Goal: Information Seeking & Learning: Learn about a topic

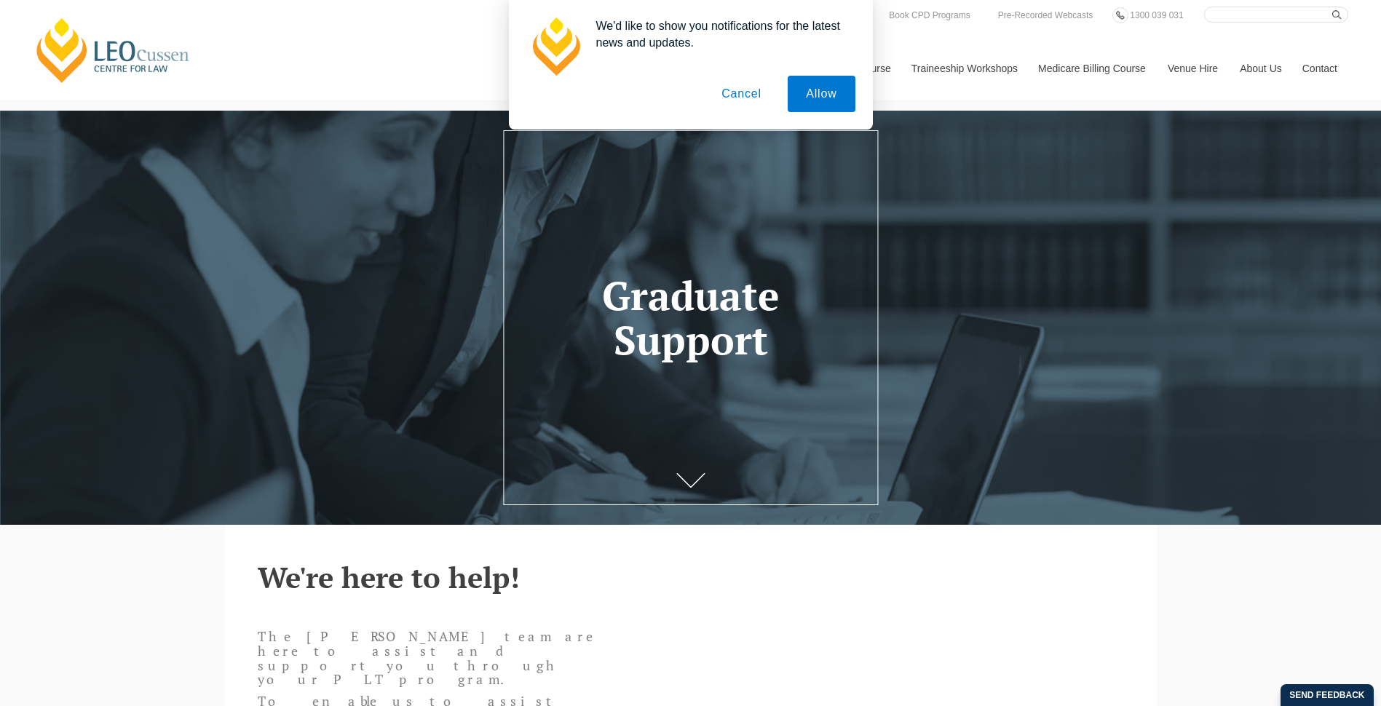
click at [737, 98] on button "Cancel" at bounding box center [741, 94] width 76 height 36
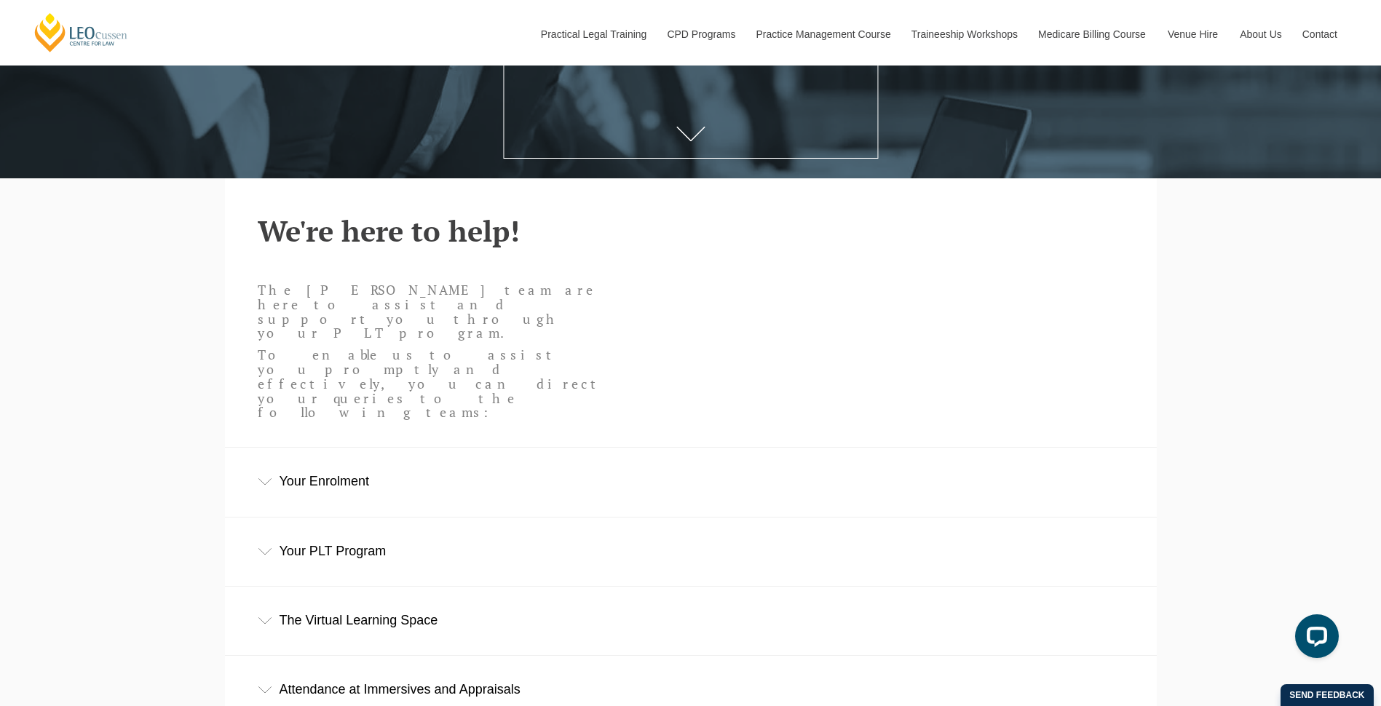
scroll to position [344, 0]
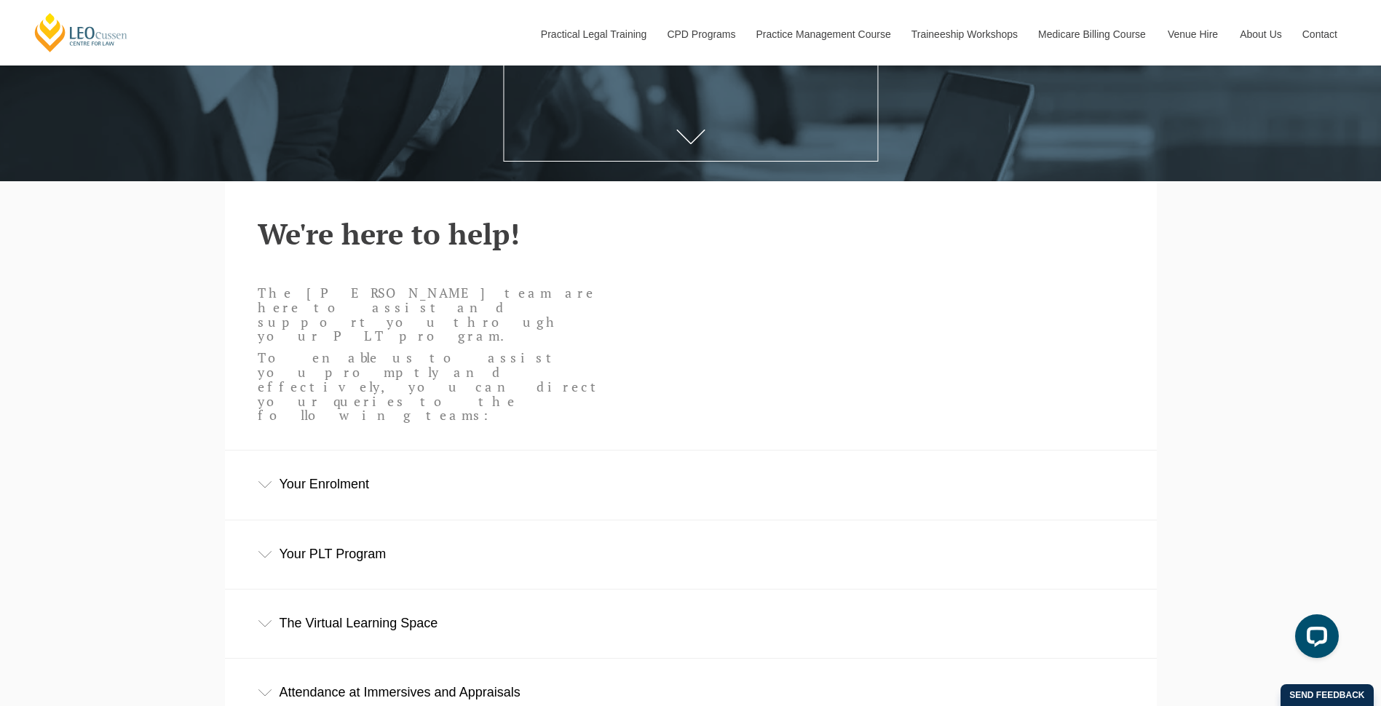
click at [333, 451] on div "Your Enrolment" at bounding box center [691, 485] width 932 height 68
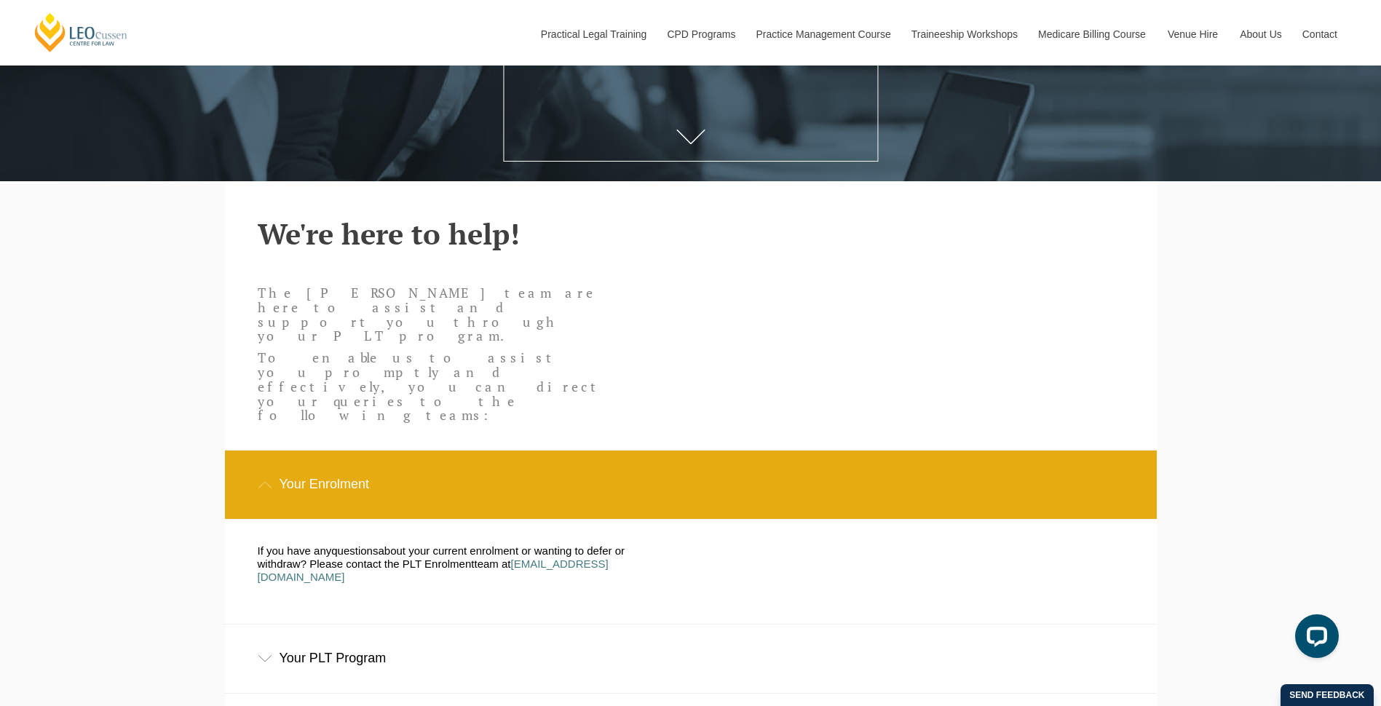
drag, startPoint x: 376, startPoint y: 392, endPoint x: 390, endPoint y: 384, distance: 16.0
click at [379, 451] on div "Your Enrolment" at bounding box center [691, 485] width 932 height 68
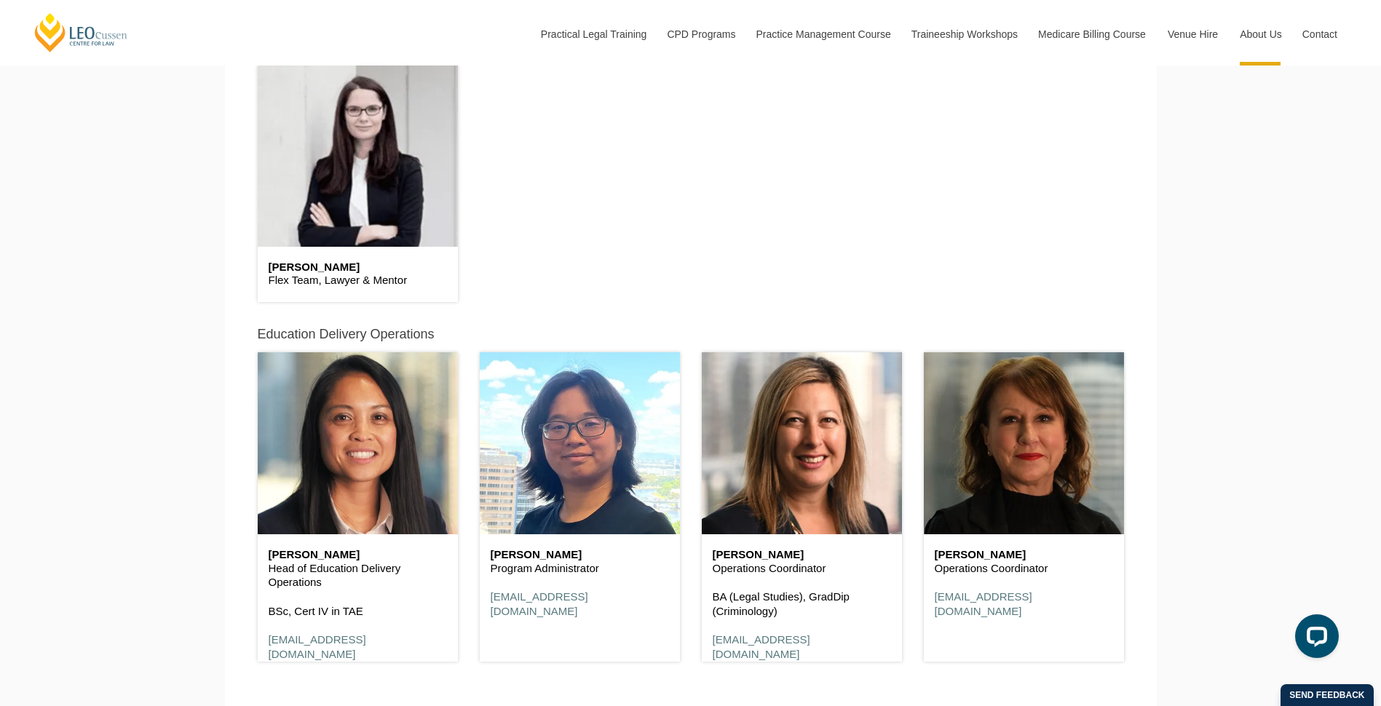
scroll to position [4533, 0]
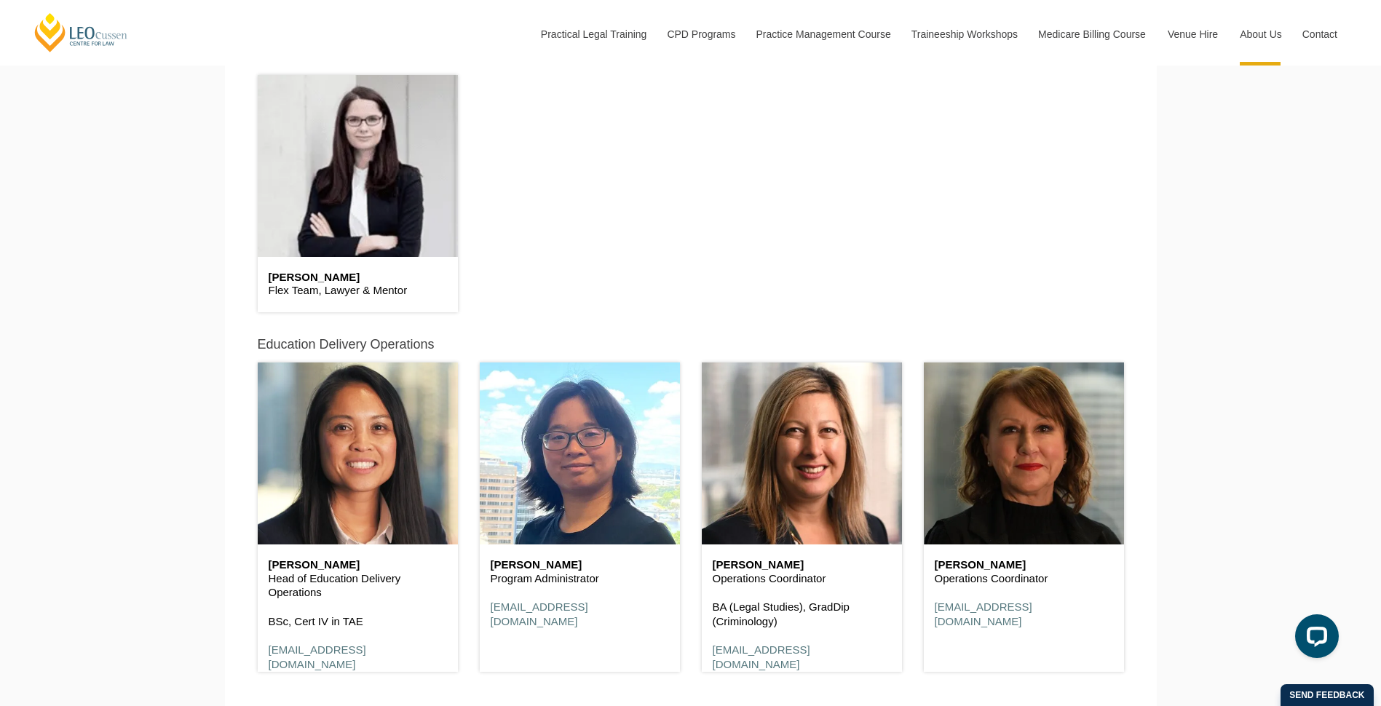
drag, startPoint x: 440, startPoint y: 299, endPoint x: 278, endPoint y: 283, distance: 163.1
click at [278, 283] on div "Sally Whiteman Flex Team, Lawyer & Mentor" at bounding box center [358, 284] width 200 height 55
drag, startPoint x: 280, startPoint y: 280, endPoint x: 342, endPoint y: 245, distance: 72.1
click at [280, 280] on h6 "Sally Whiteman" at bounding box center [358, 278] width 178 height 12
click at [361, 234] on header at bounding box center [358, 166] width 200 height 182
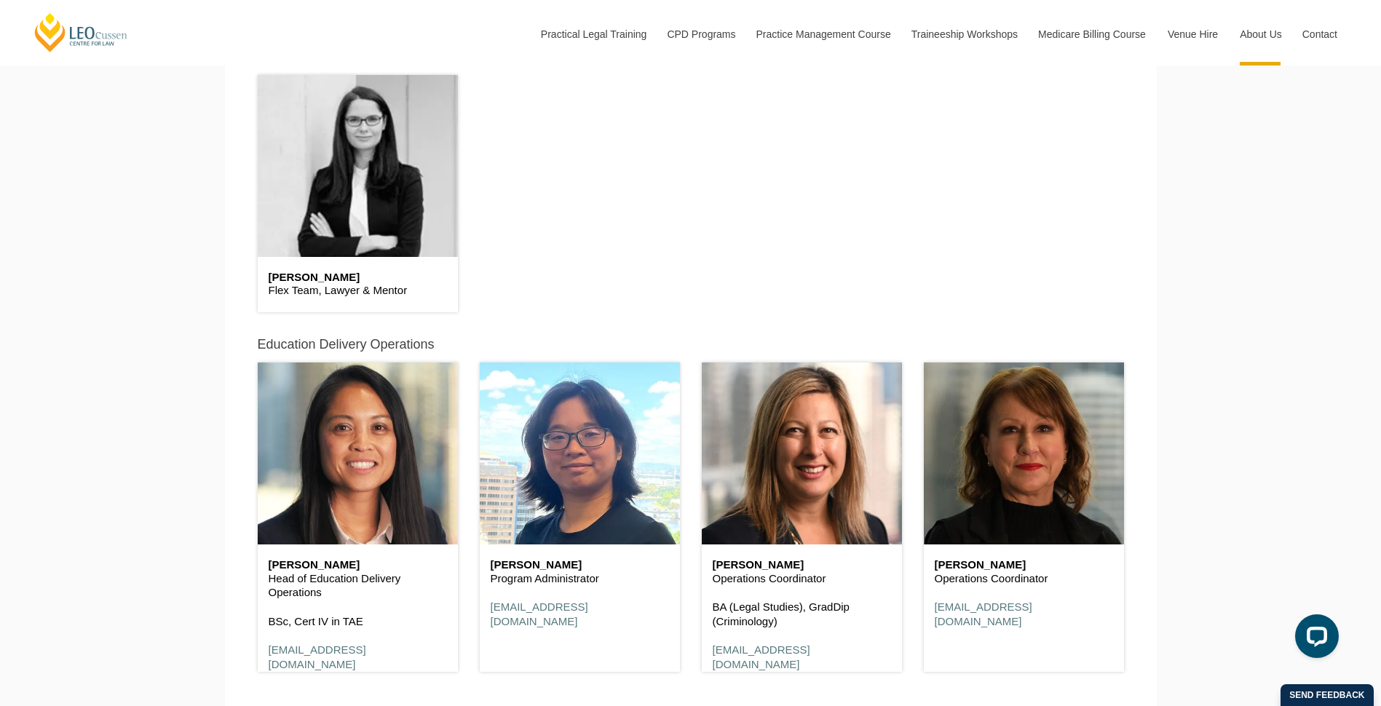
click at [372, 200] on header at bounding box center [358, 166] width 200 height 182
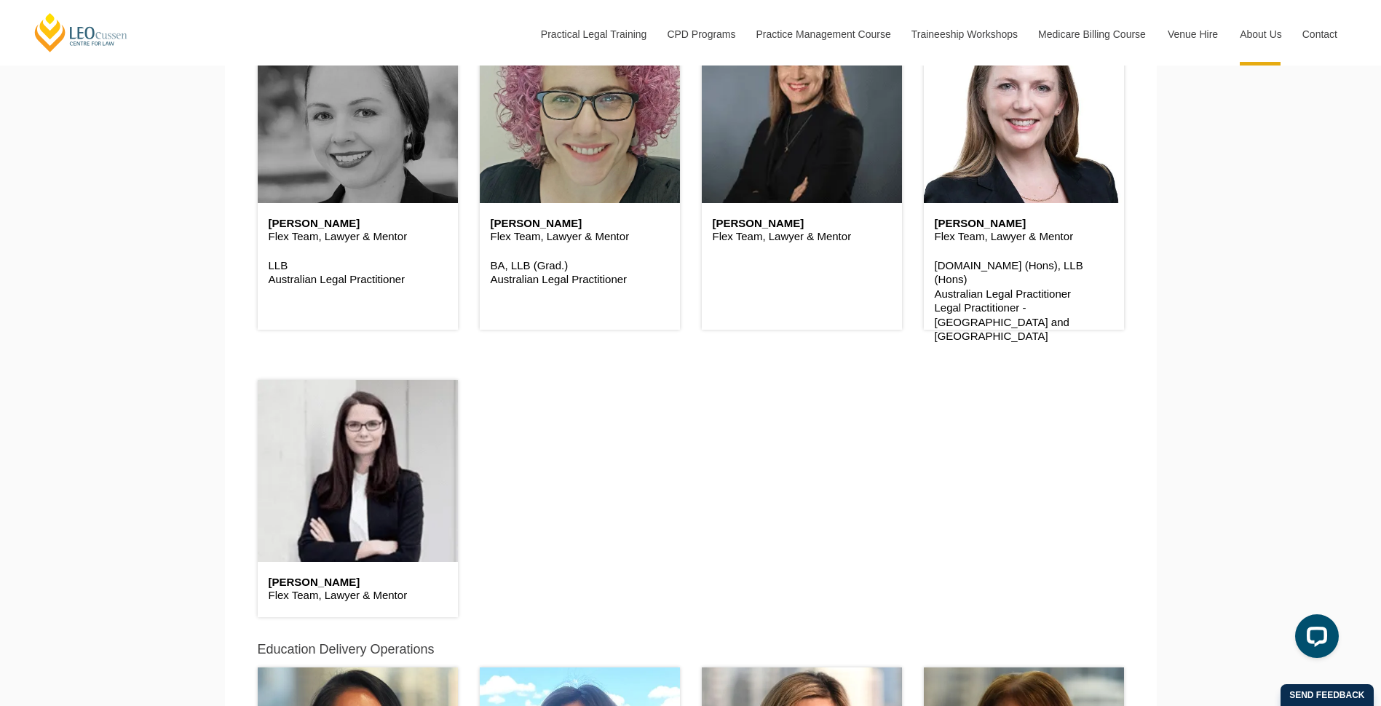
scroll to position [4242, 0]
